Goal: Task Accomplishment & Management: Use online tool/utility

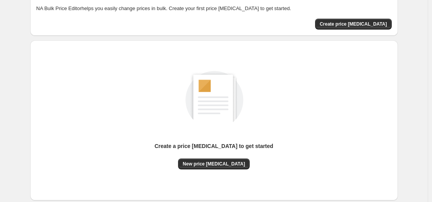
scroll to position [78, 0]
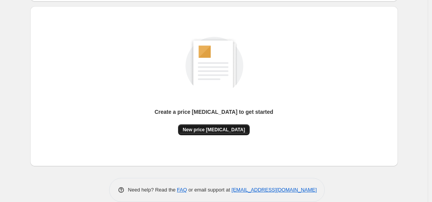
click at [210, 127] on span "New price [MEDICAL_DATA]" at bounding box center [214, 129] width 62 height 6
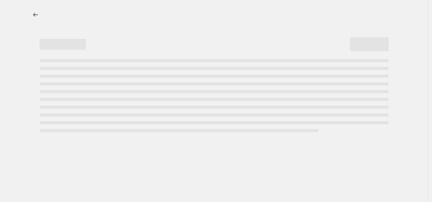
select select "percentage"
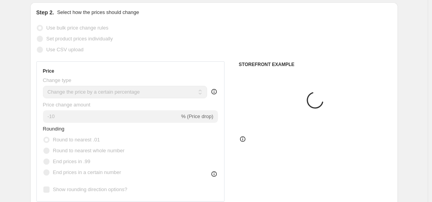
scroll to position [116, 0]
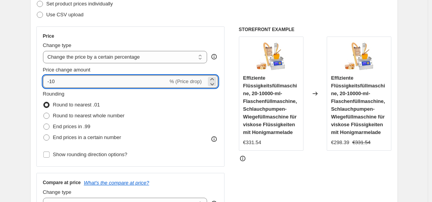
click at [103, 83] on input "-10" at bounding box center [105, 81] width 125 height 12
type input "-1"
type input "-35"
click at [167, 20] on div "Step 2. Select how the prices should change Use bulk price change rules Set pro…" at bounding box center [214, 104] width 356 height 260
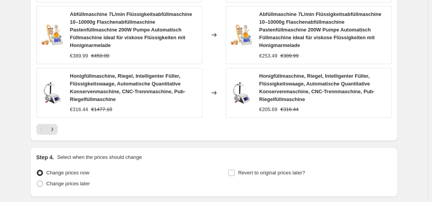
scroll to position [620, 0]
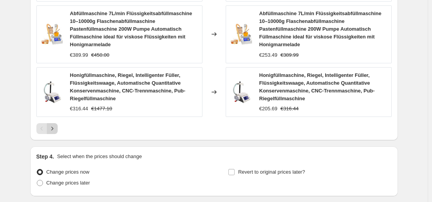
click at [53, 131] on icon "Next" at bounding box center [52, 128] width 8 height 8
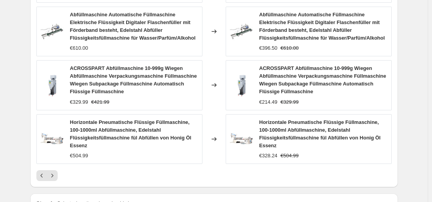
scroll to position [574, 0]
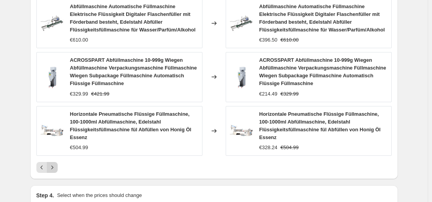
click at [56, 169] on icon "Next" at bounding box center [52, 167] width 8 height 8
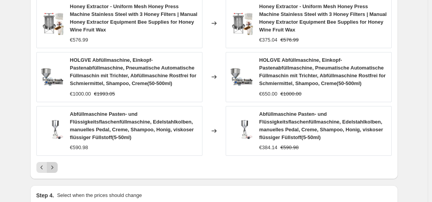
click at [55, 163] on icon "Next" at bounding box center [52, 167] width 8 height 8
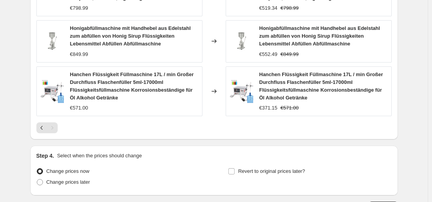
scroll to position [651, 0]
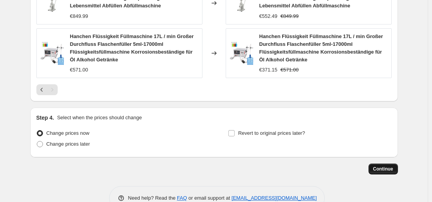
click at [383, 163] on button "Continue" at bounding box center [383, 168] width 29 height 11
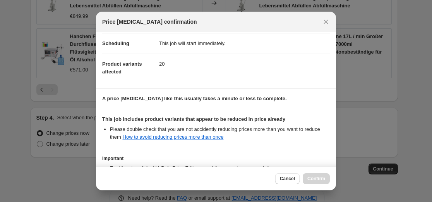
scroll to position [125, 0]
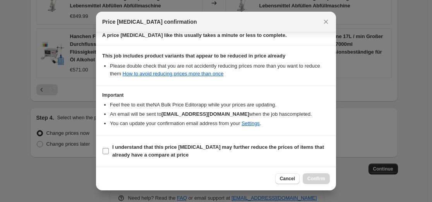
click at [231, 143] on label "I understand that this price [MEDICAL_DATA] may further reduce the prices of it…" at bounding box center [216, 150] width 228 height 19
click at [109, 148] on input "I understand that this price [MEDICAL_DATA] may further reduce the prices of it…" at bounding box center [106, 151] width 6 height 6
checkbox input "true"
click at [324, 182] on button "Confirm" at bounding box center [316, 178] width 27 height 11
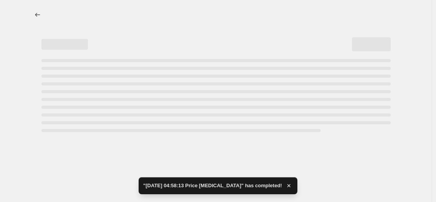
select select "percentage"
